Goal: Task Accomplishment & Management: Manage account settings

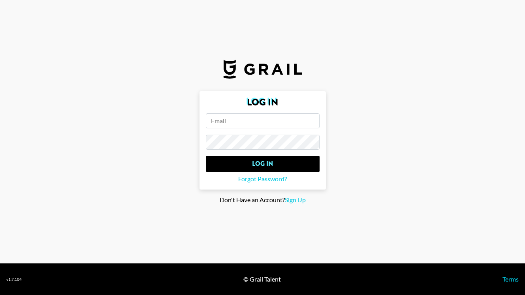
click at [218, 123] on input "email" at bounding box center [263, 120] width 114 height 15
type input "[EMAIL_ADDRESS][DOMAIN_NAME]"
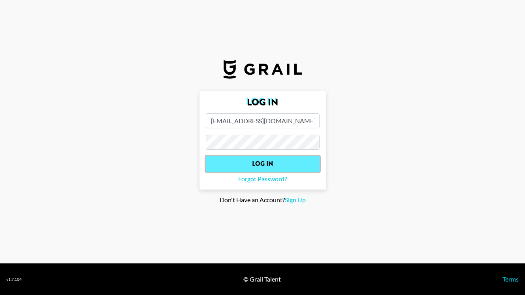
click at [266, 158] on input "Log In" at bounding box center [263, 164] width 114 height 16
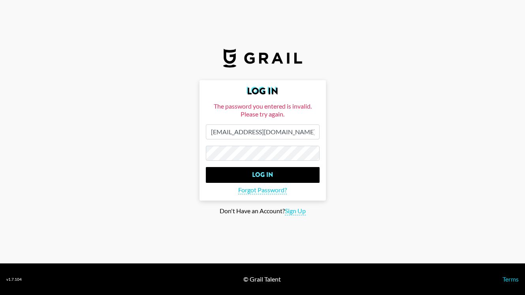
click at [193, 145] on main "Log In The password you entered is invalid. Please try again. alyssa.bogdan@gra…" at bounding box center [262, 147] width 513 height 135
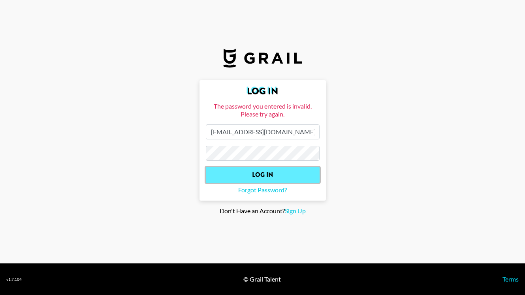
click at [262, 177] on input "Log In" at bounding box center [263, 175] width 114 height 16
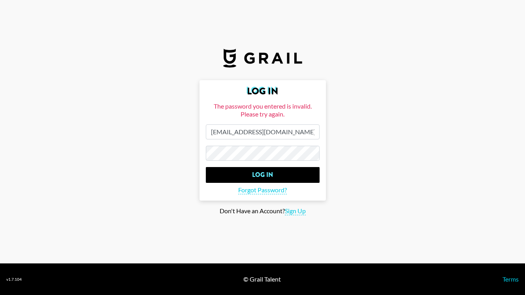
click at [178, 144] on main "Log In The password you entered is invalid. Please try again. alyssa.bogdan@gra…" at bounding box center [262, 147] width 513 height 135
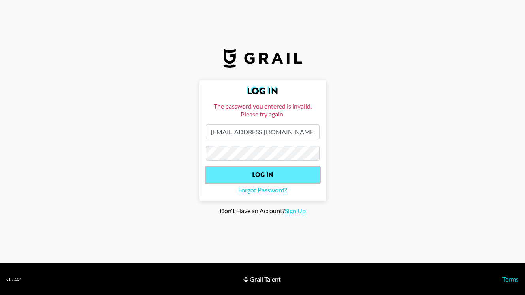
click at [278, 177] on input "Log In" at bounding box center [263, 175] width 114 height 16
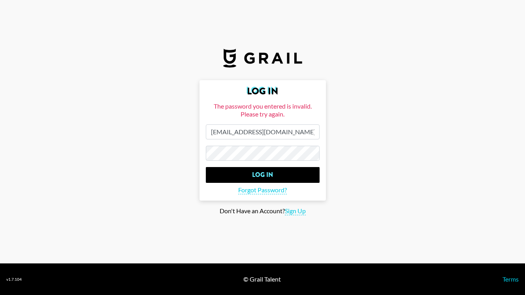
click at [185, 148] on main "Log In The password you entered is invalid. Please try again. alyssa.bogdan@gra…" at bounding box center [262, 147] width 513 height 135
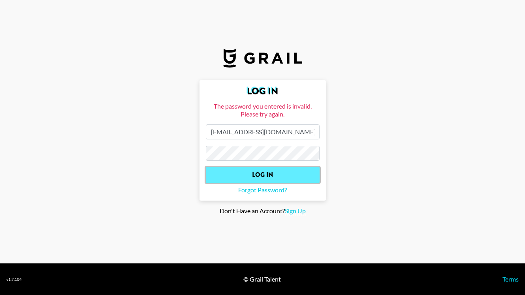
click at [272, 174] on input "Log In" at bounding box center [263, 175] width 114 height 16
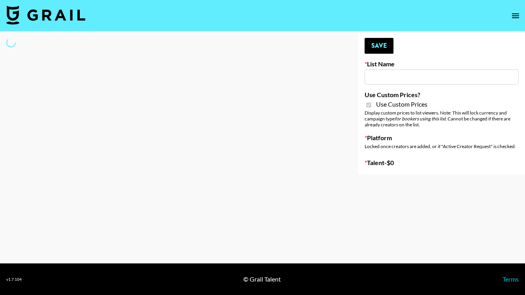
type input "G4free"
checkbox input "true"
select select "Brand"
type input "Petlibro ([DATE])"
checkbox input "true"
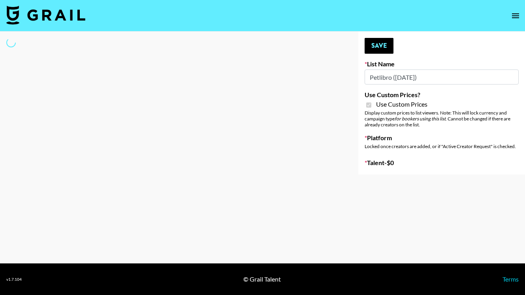
select select "Brand"
type input "Medical Solutions ([DATE])"
checkbox input "true"
select select "Brand"
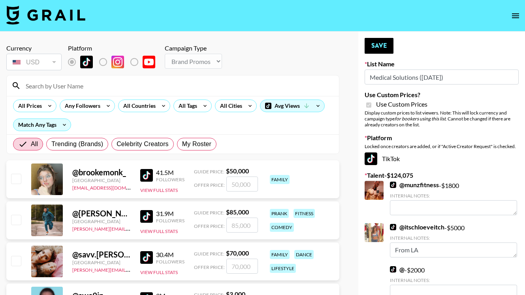
click at [75, 85] on input at bounding box center [177, 85] width 313 height 13
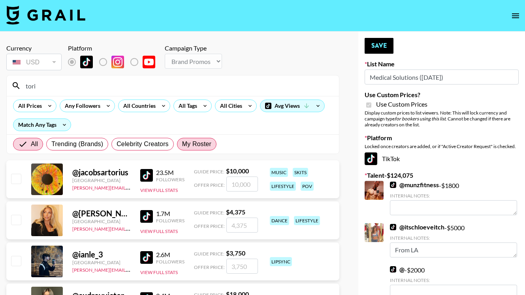
type input "tori"
click at [201, 146] on span "My Roster" at bounding box center [196, 144] width 29 height 9
click at [182, 144] on input "My Roster" at bounding box center [182, 144] width 0 height 0
radio input "true"
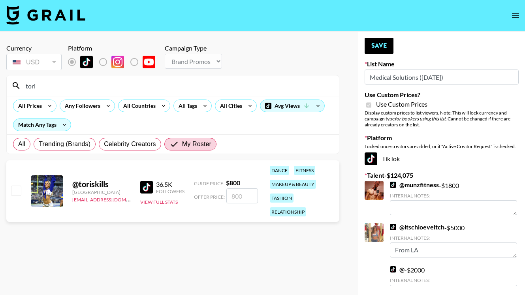
click at [13, 186] on input "checkbox" at bounding box center [15, 190] width 9 height 9
checkbox input "true"
type input "800"
click at [376, 48] on button "Save" at bounding box center [379, 46] width 29 height 16
